Goal: Task Accomplishment & Management: Manage account settings

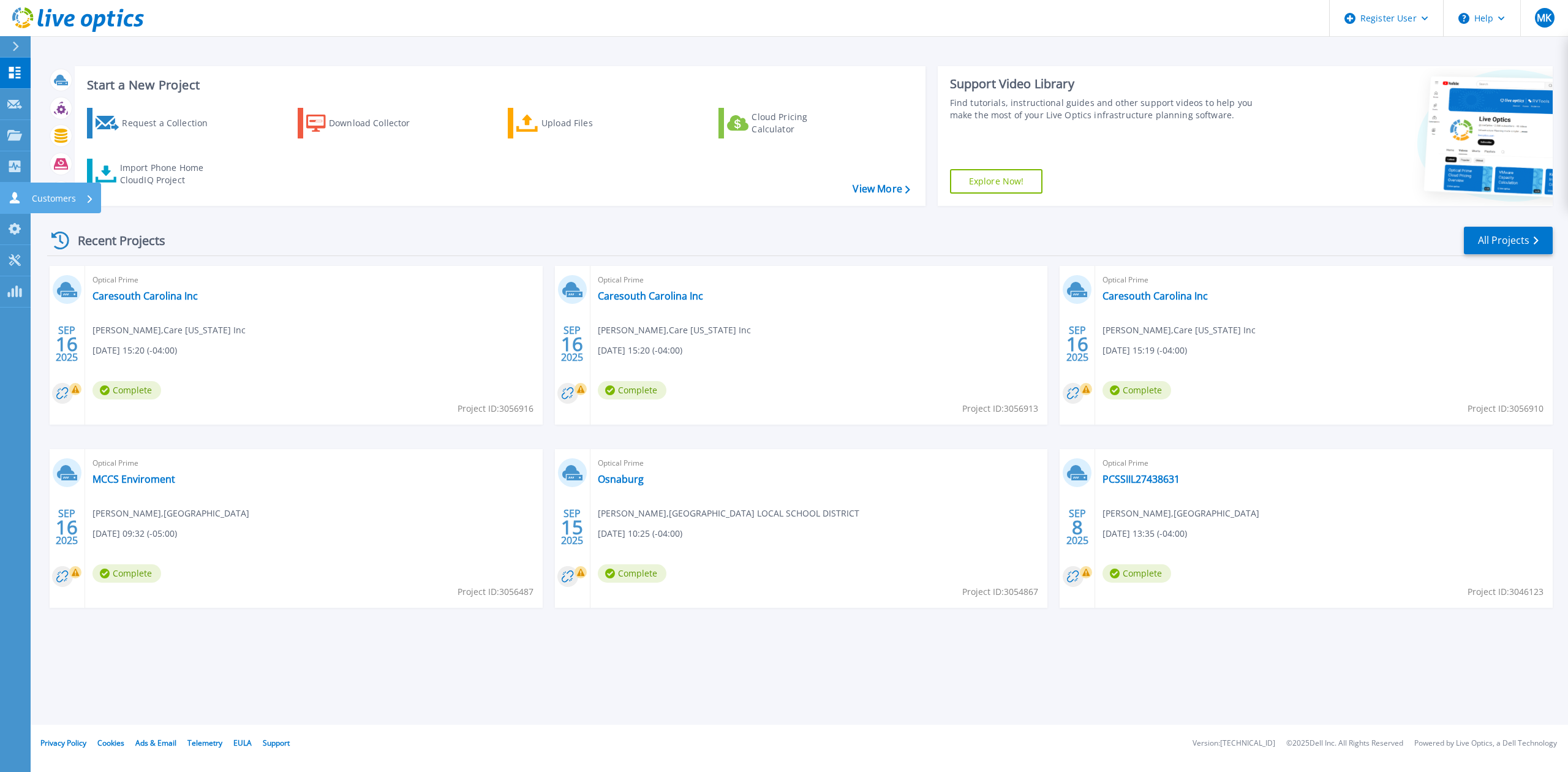
click at [6, 199] on link "Customers Customers" at bounding box center [15, 198] width 31 height 32
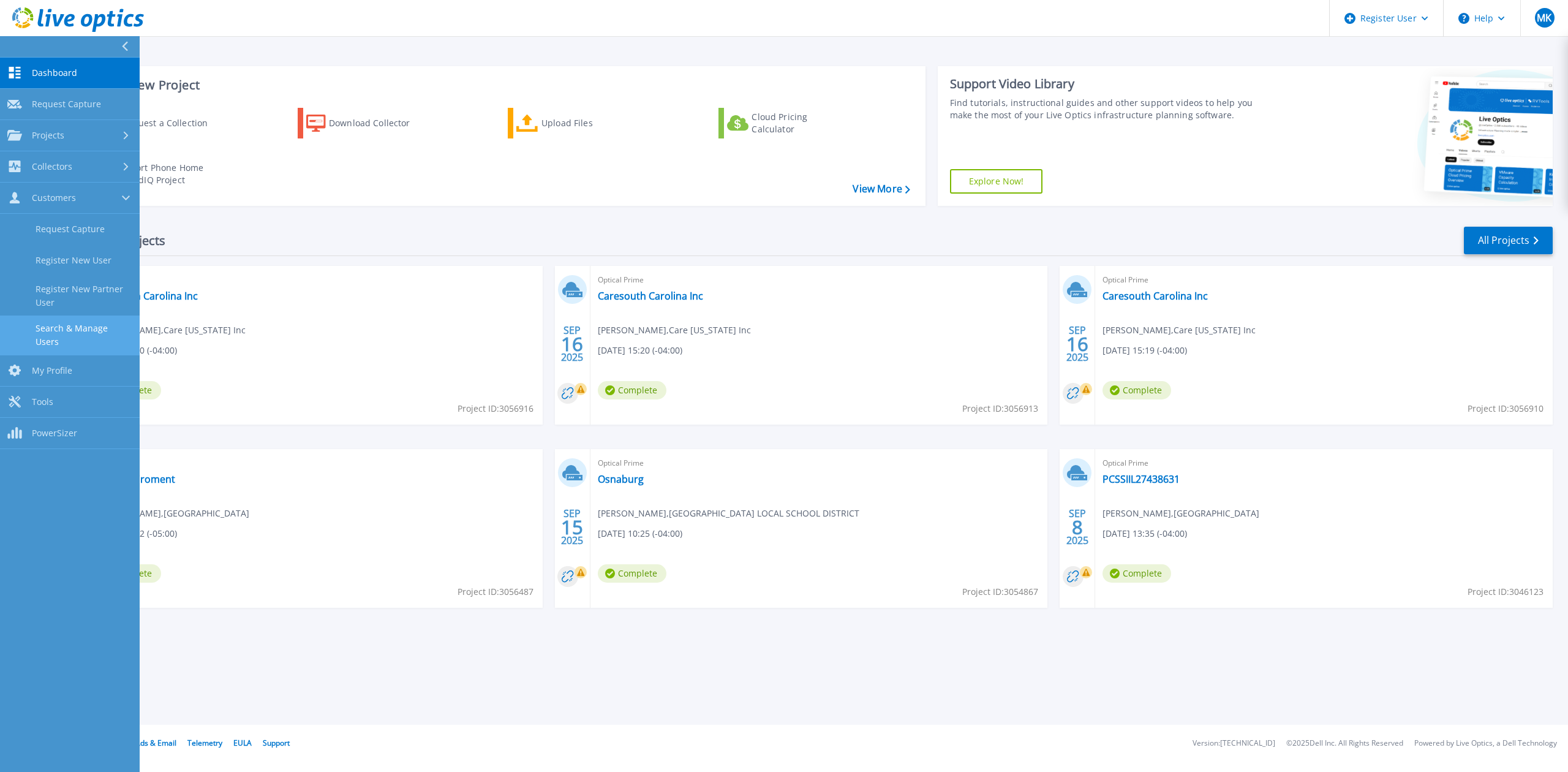
click at [80, 338] on link "Search & Manage Users" at bounding box center [70, 335] width 140 height 39
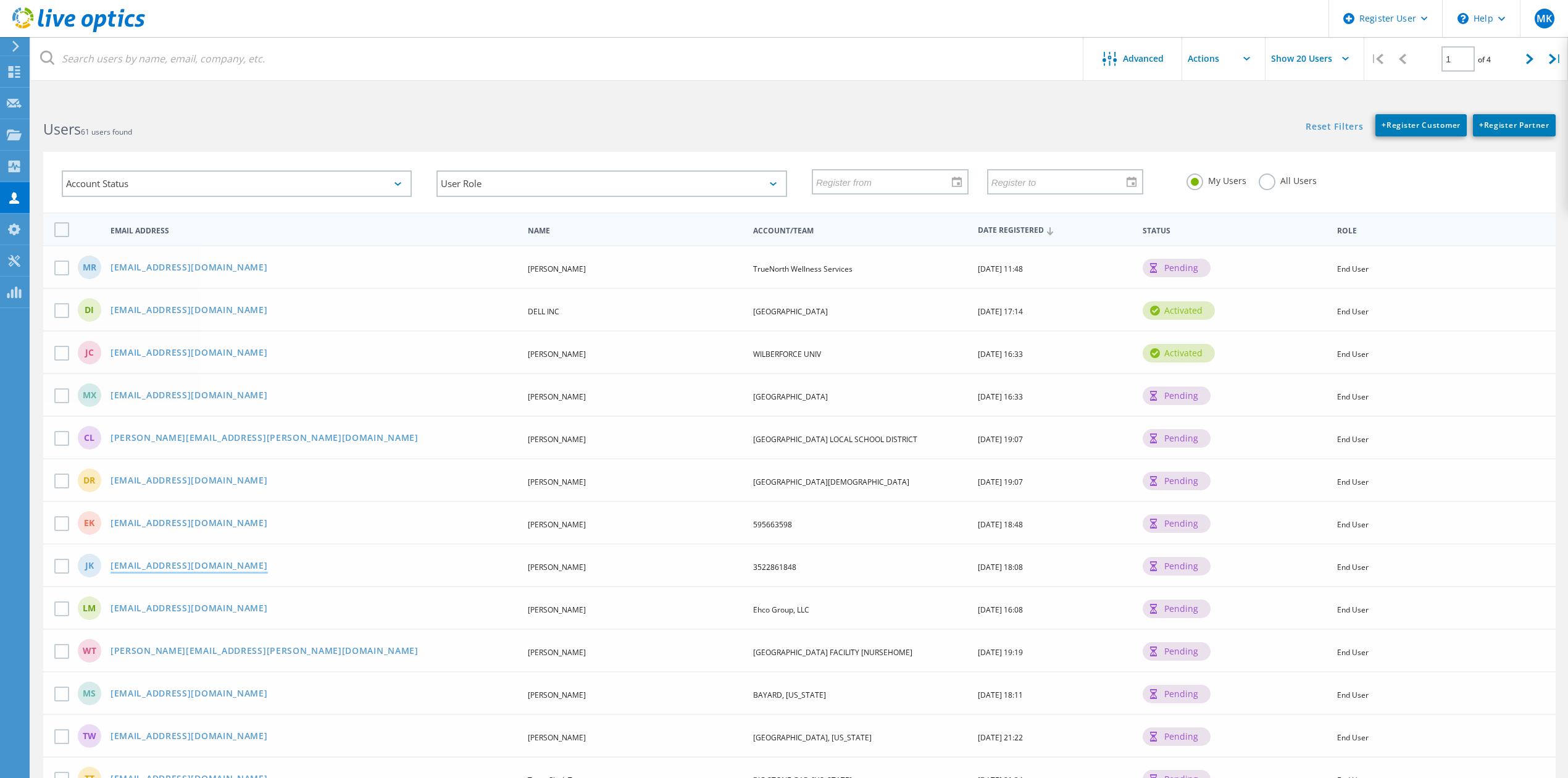
click at [193, 561] on link "[EMAIL_ADDRESS][DOMAIN_NAME]" at bounding box center [190, 567] width 158 height 11
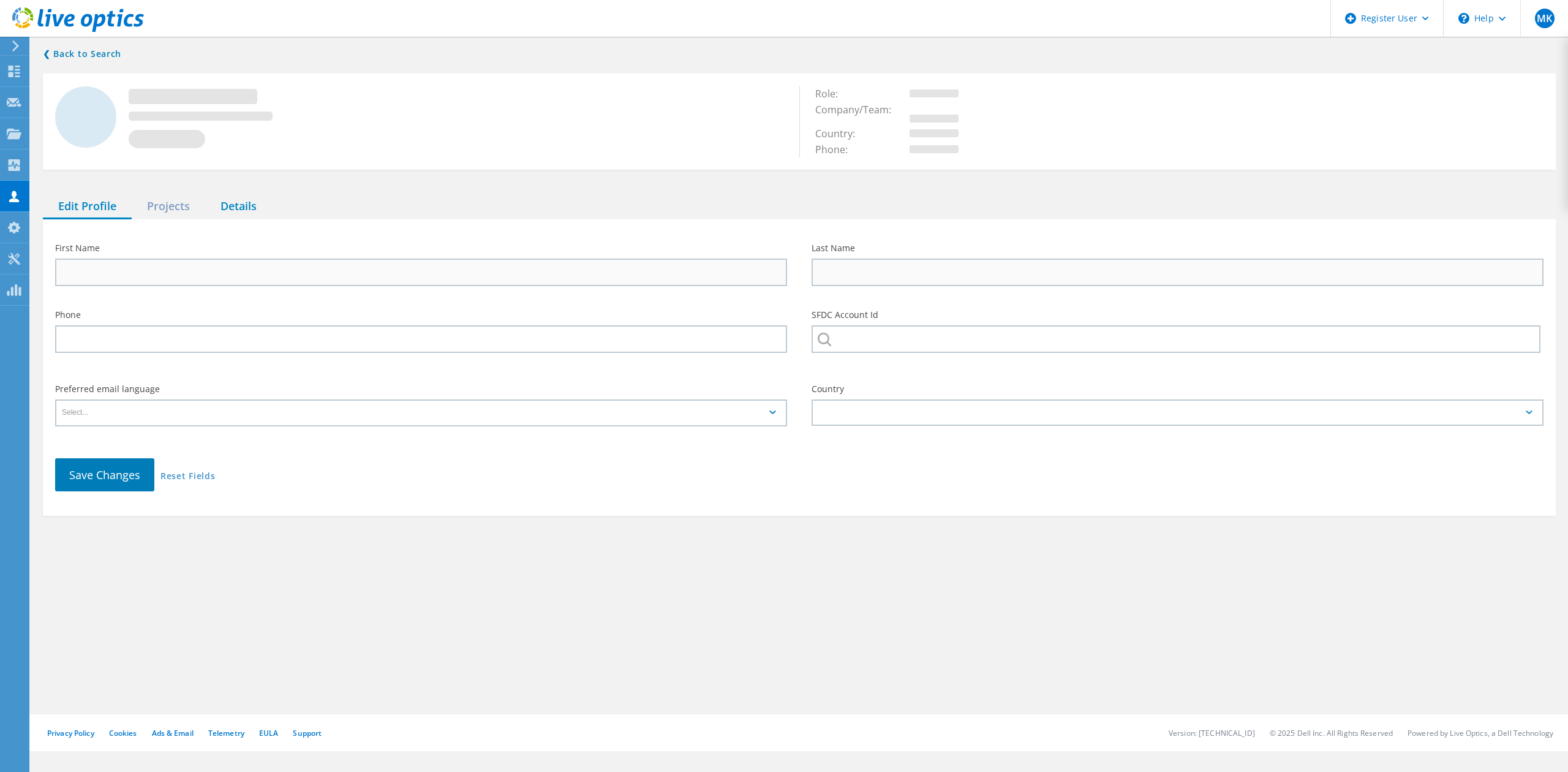
type input "[PERSON_NAME]"
type input "3522861848"
type input "English"
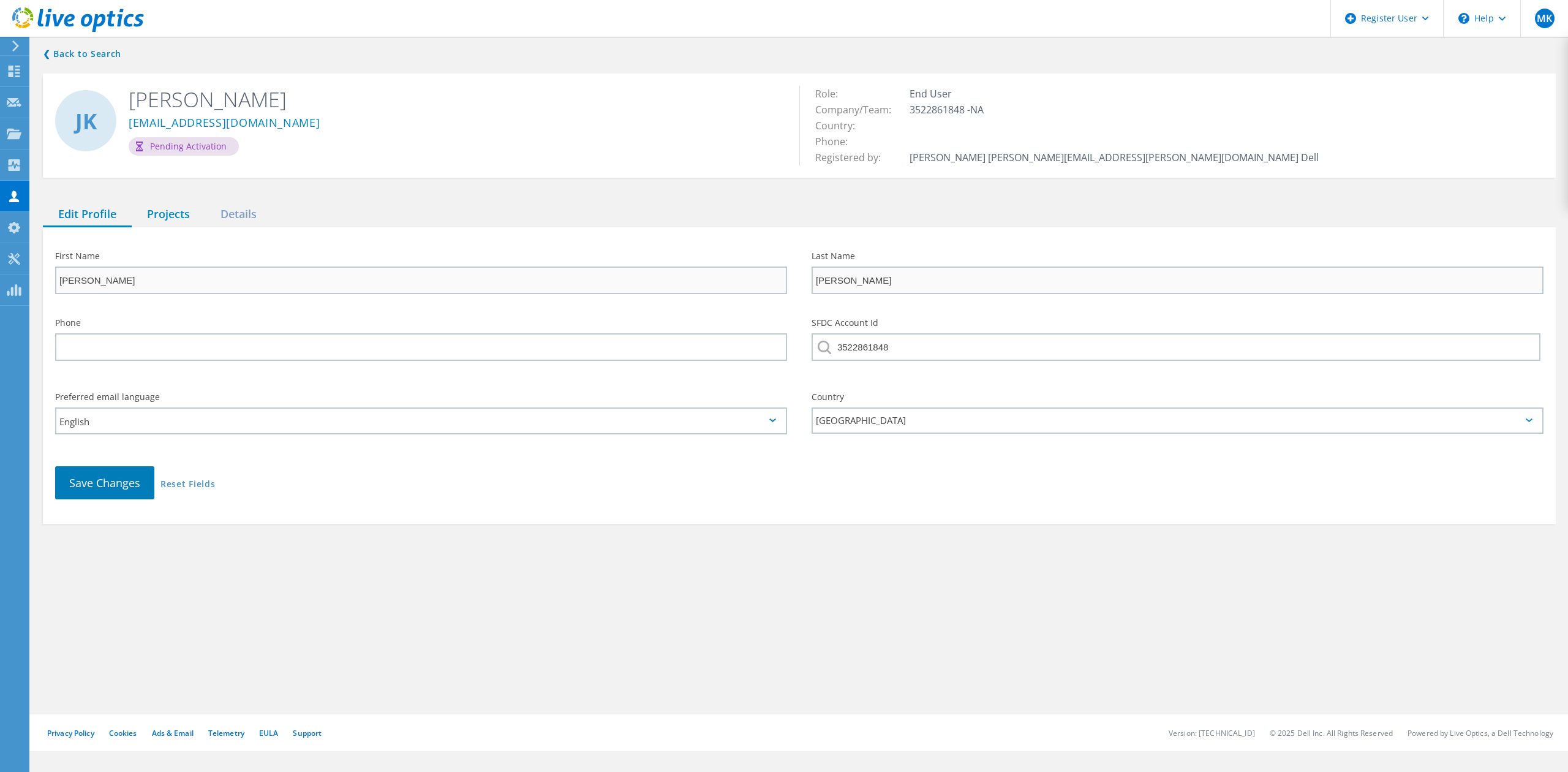
click at [162, 210] on div "Projects" at bounding box center [168, 215] width 73 height 25
